Goal: Information Seeking & Learning: Compare options

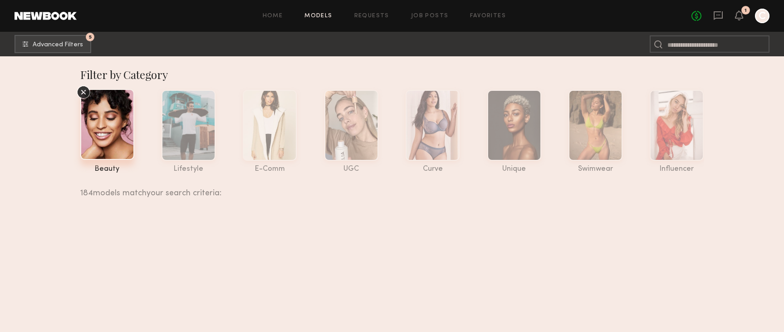
scroll to position [23530, 0]
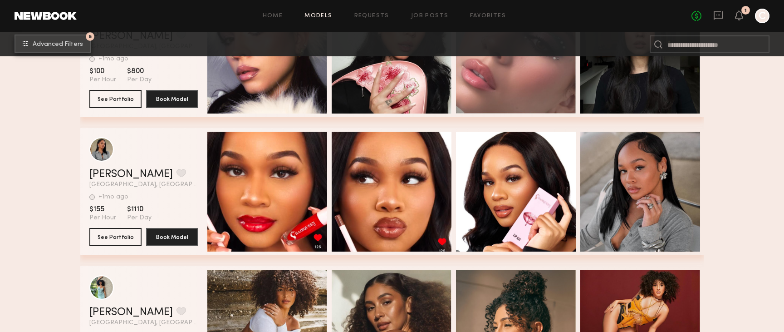
click at [46, 47] on span "Advanced Filters" at bounding box center [58, 44] width 50 height 6
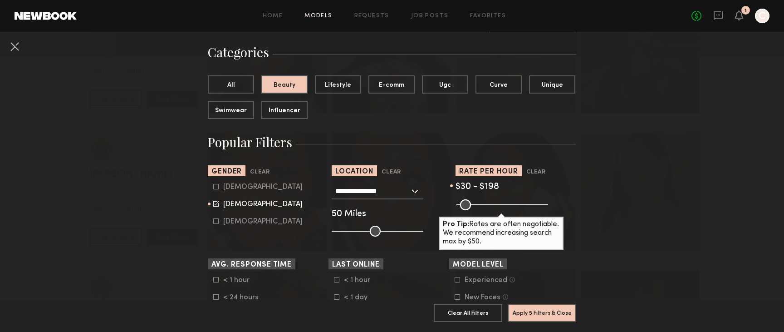
scroll to position [94, 0]
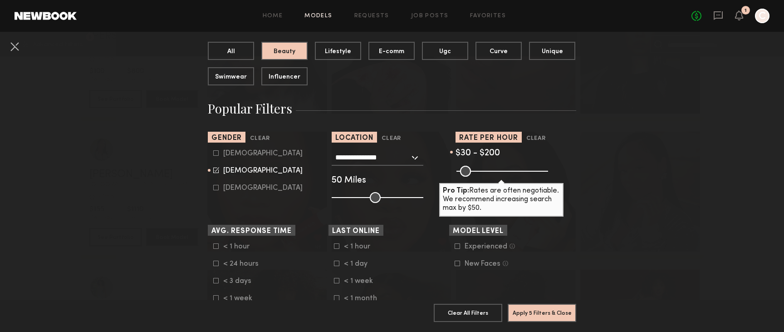
type input "***"
click at [491, 166] on input "range" at bounding box center [502, 171] width 92 height 11
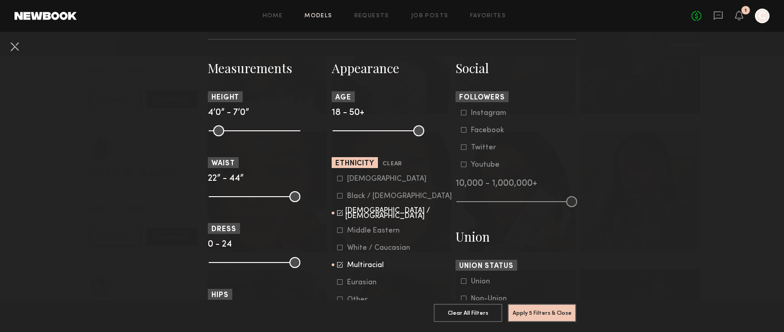
scroll to position [378, 0]
click at [359, 177] on div "Asian" at bounding box center [386, 178] width 79 height 5
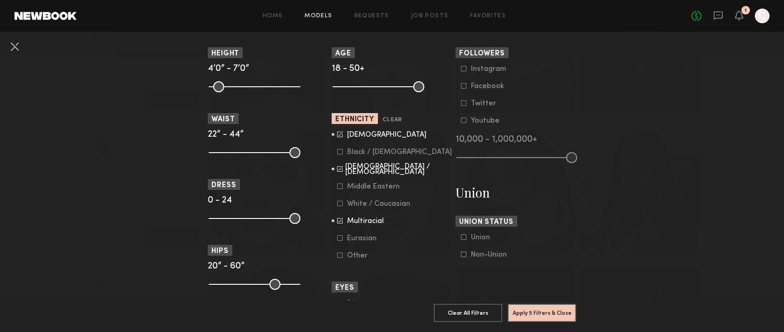
scroll to position [435, 0]
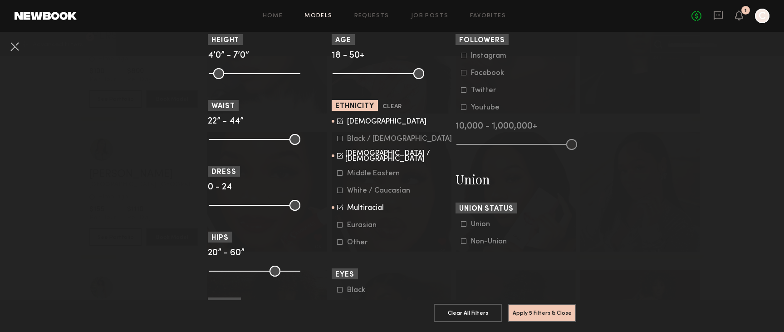
click at [373, 211] on div "Multiracial" at bounding box center [365, 207] width 37 height 5
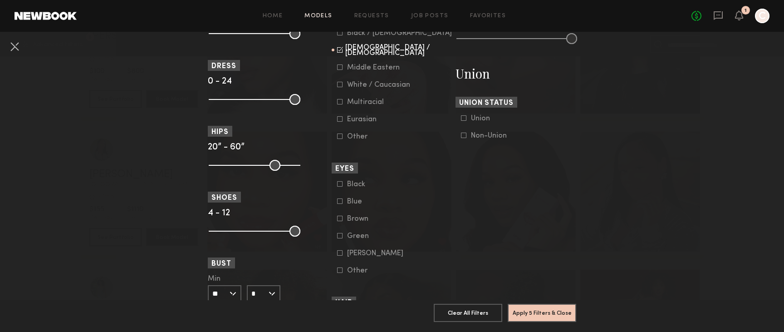
scroll to position [610, 0]
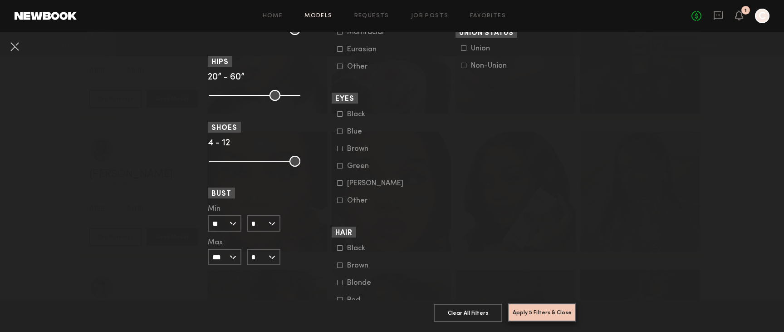
click at [529, 308] on button "Apply 5 Filters & Close" at bounding box center [542, 312] width 69 height 18
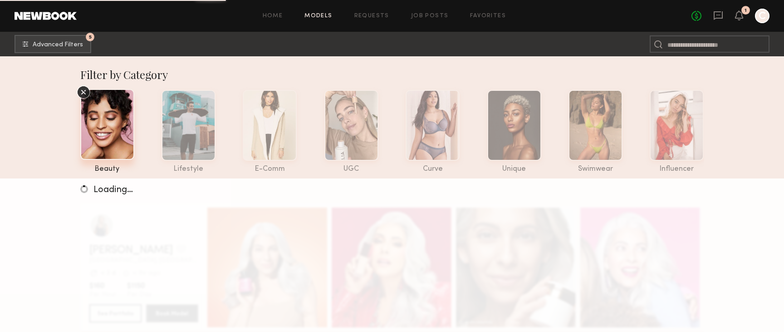
click at [83, 93] on icon at bounding box center [84, 92] width 14 height 14
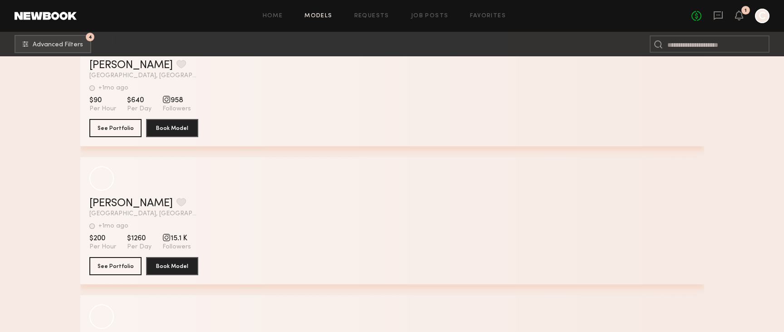
scroll to position [50261, 0]
